Goal: Navigation & Orientation: Find specific page/section

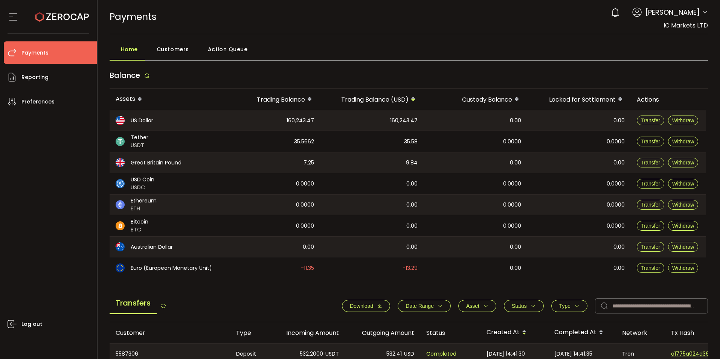
click at [704, 11] on icon at bounding box center [705, 12] width 6 height 6
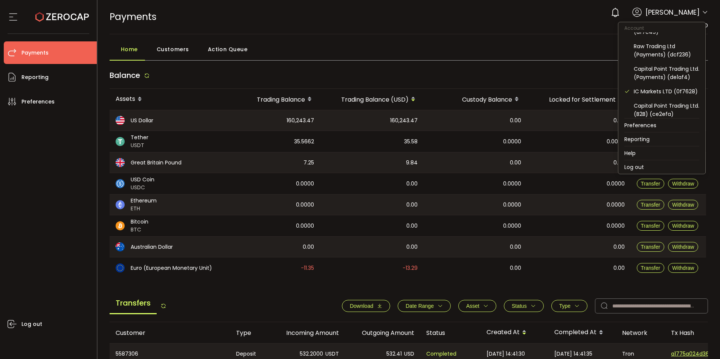
scroll to position [75, 0]
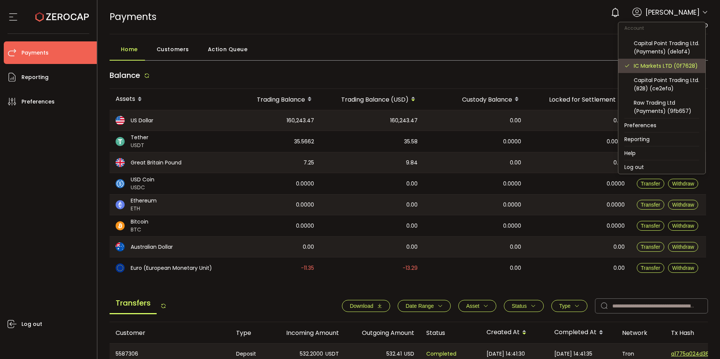
click at [672, 70] on div "IC Markets LTD (0f7628)" at bounding box center [667, 66] width 66 height 8
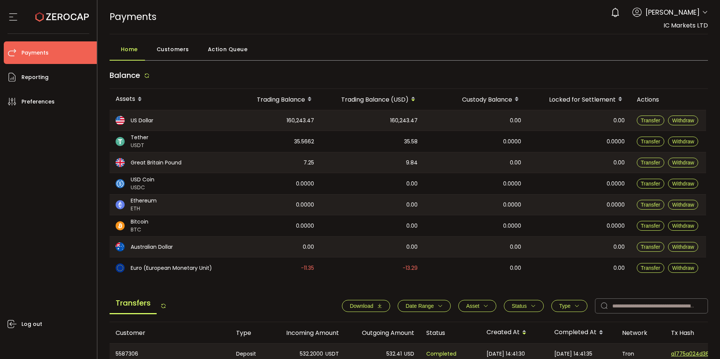
drag, startPoint x: 335, startPoint y: 61, endPoint x: 444, endPoint y: 232, distance: 203.1
click at [335, 62] on div "Home Customers Action Queue Balance Assets Trading Balance Trading Balance (USD…" at bounding box center [409, 311] width 599 height 538
click at [699, 14] on div "0 [PERSON_NAME]" at bounding box center [657, 12] width 101 height 17
click at [704, 13] on icon at bounding box center [705, 12] width 6 height 6
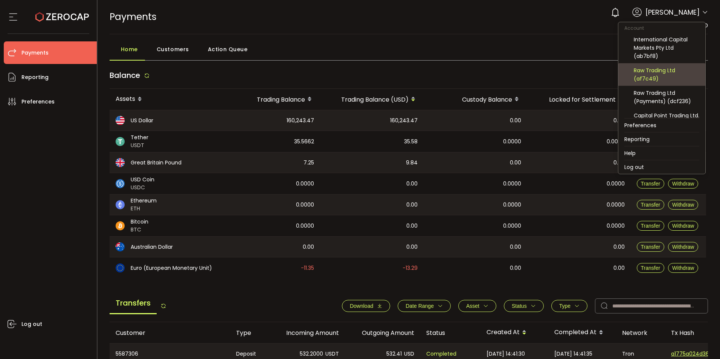
click at [654, 77] on div "Raw Trading Ltd (af7c49)" at bounding box center [667, 74] width 66 height 17
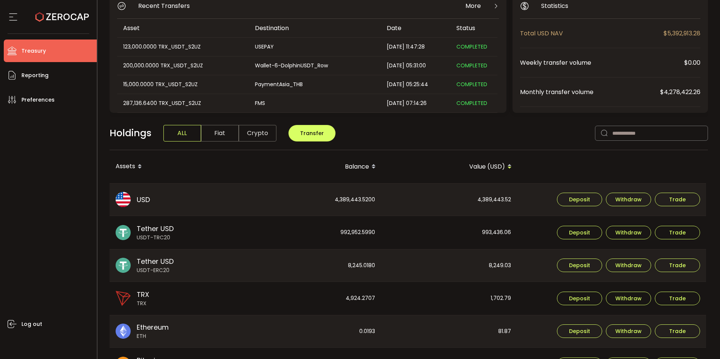
scroll to position [75, 0]
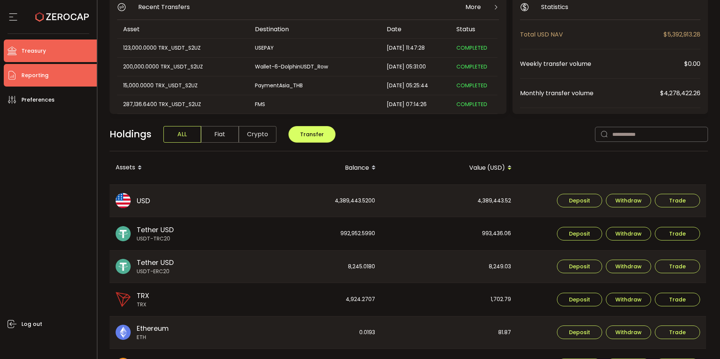
click at [28, 75] on span "Reporting" at bounding box center [34, 75] width 27 height 11
